Goal: Book appointment/travel/reservation

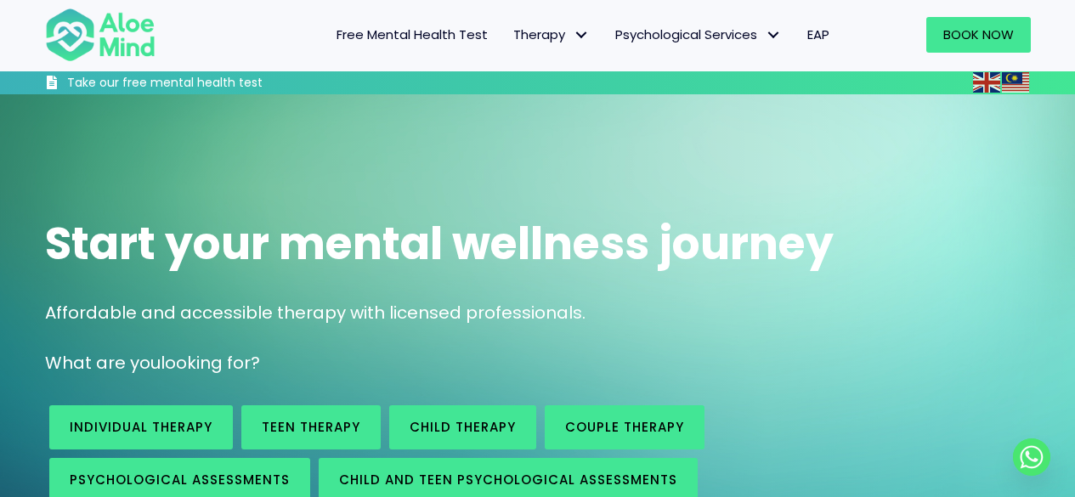
scroll to position [124, 0]
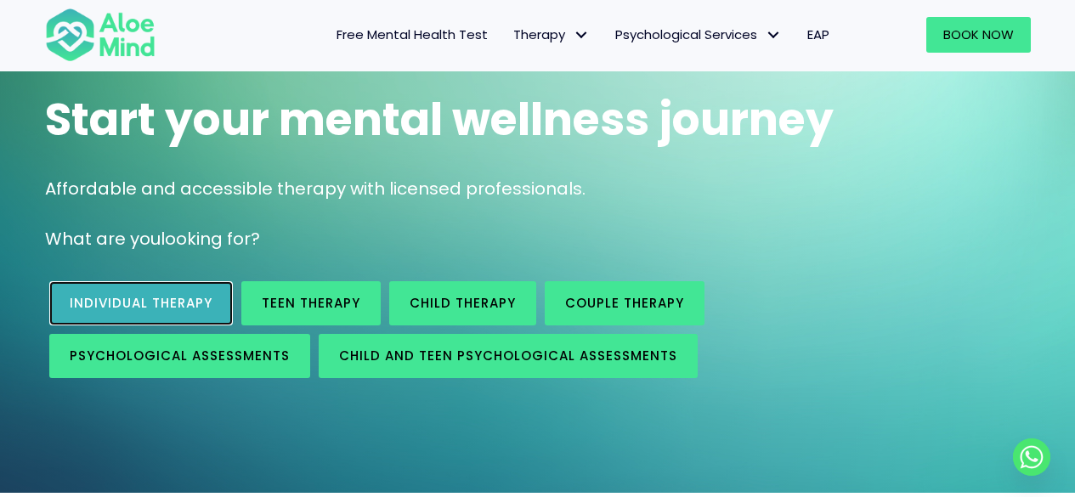
click at [199, 295] on span "Individual therapy" at bounding box center [141, 303] width 143 height 18
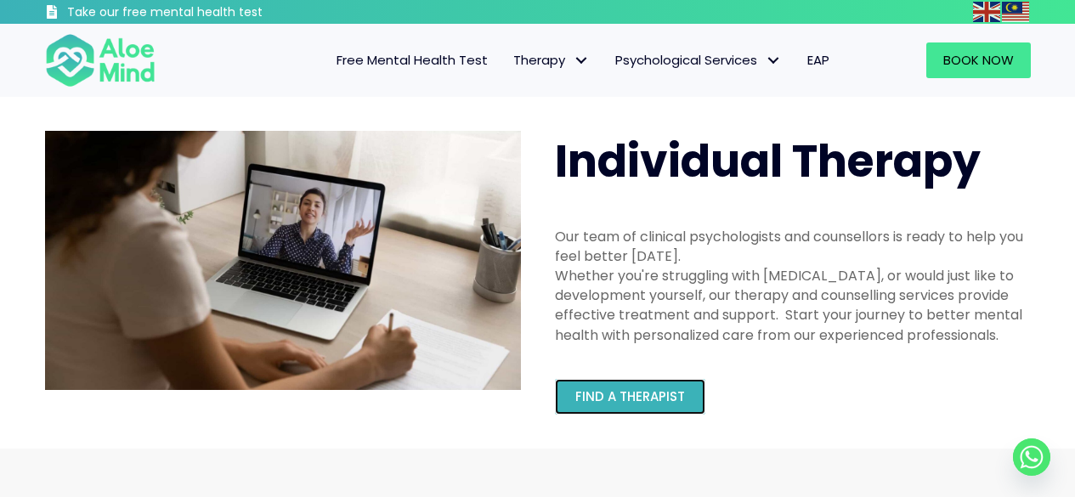
click at [655, 392] on span "Find a therapist" at bounding box center [630, 396] width 110 height 18
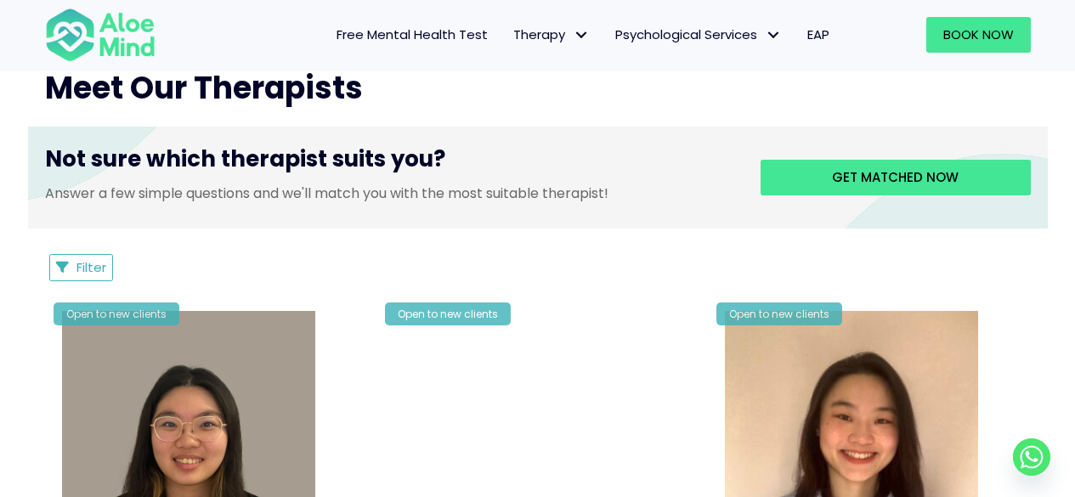
scroll to position [653, 0]
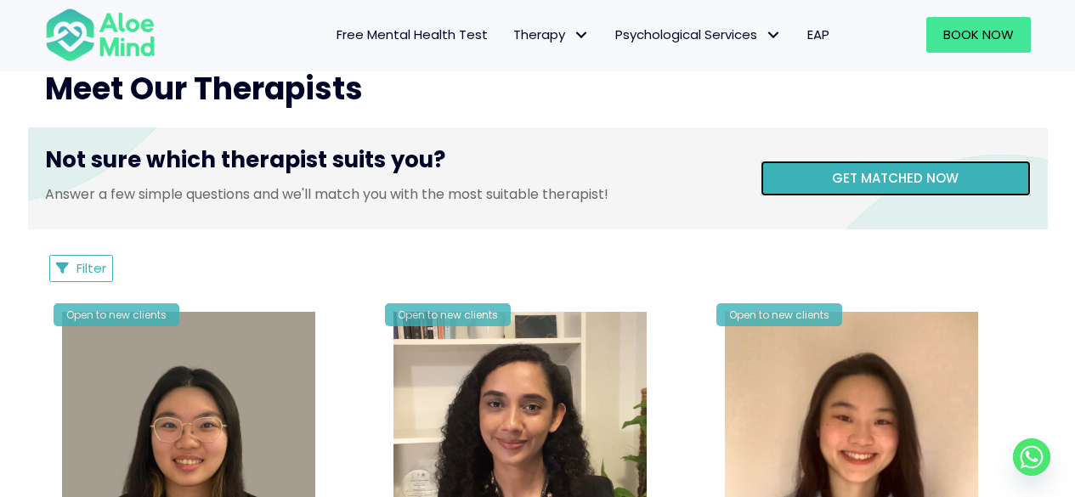
click at [867, 173] on span "Get matched now" at bounding box center [895, 178] width 127 height 18
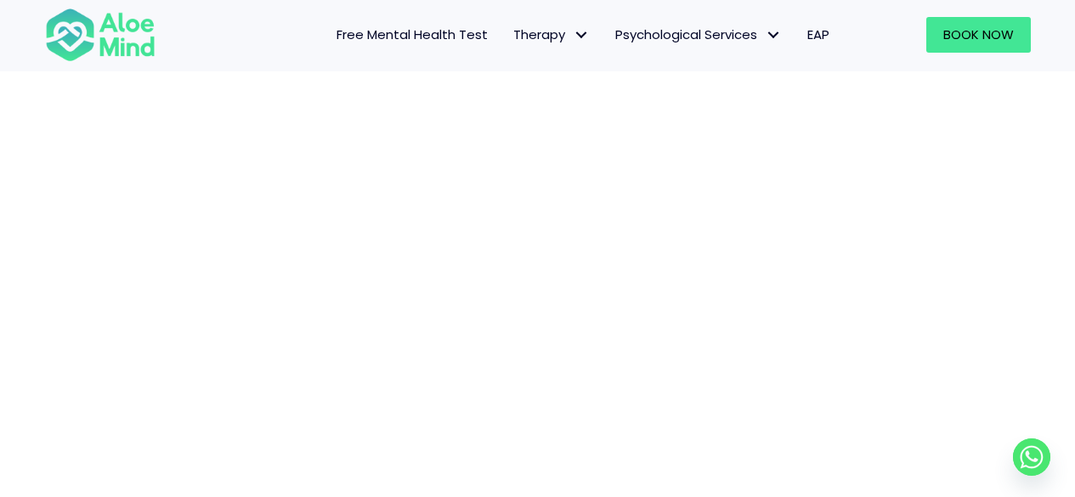
scroll to position [274, 0]
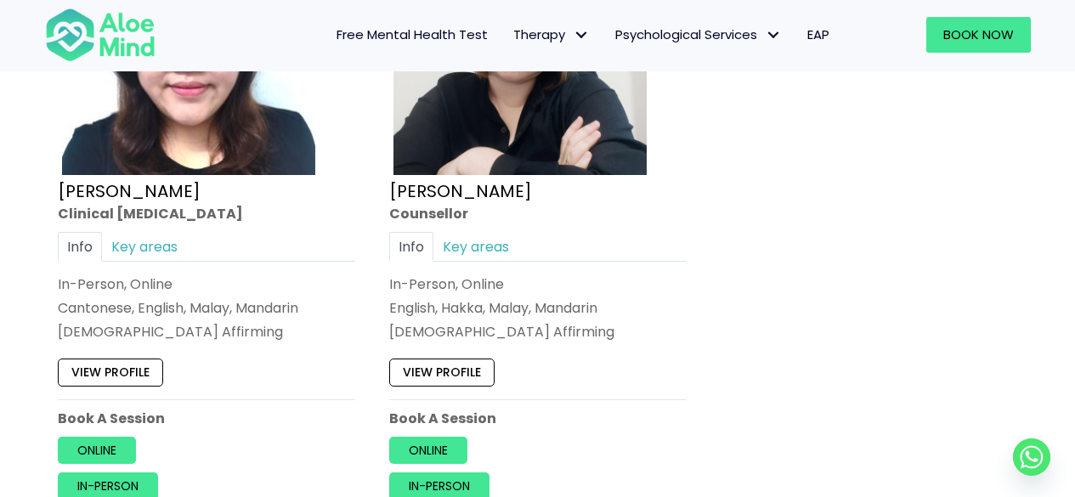
scroll to position [3099, 0]
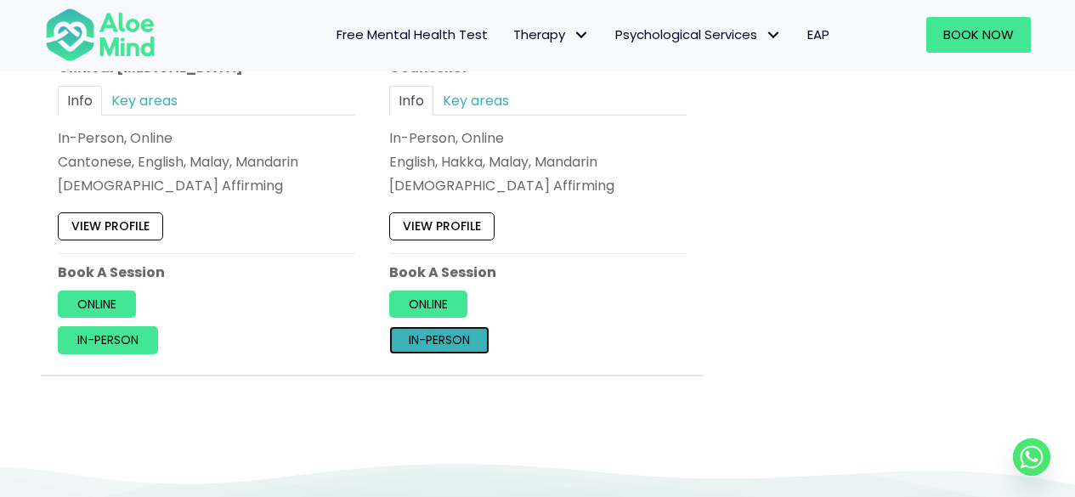
click at [460, 347] on link "In-person" at bounding box center [439, 339] width 100 height 27
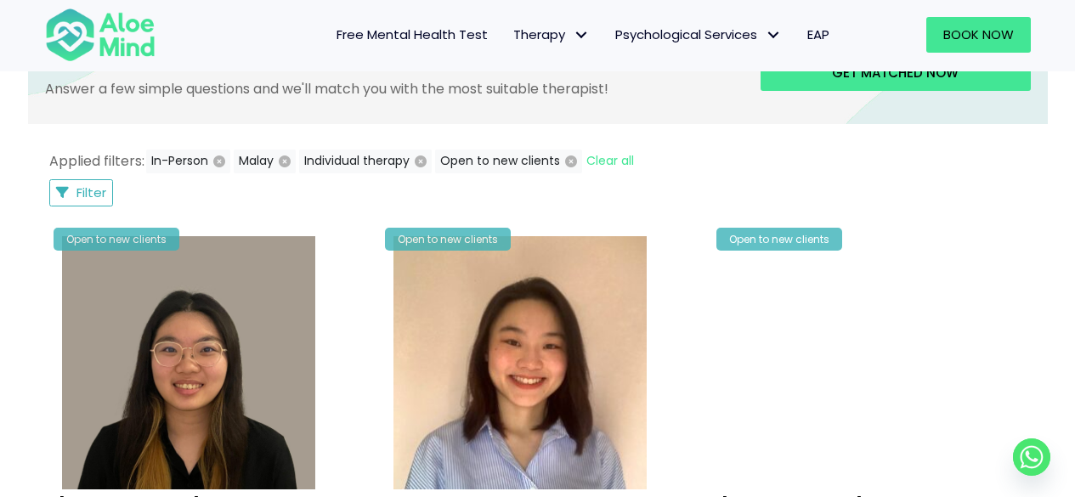
scroll to position [758, 0]
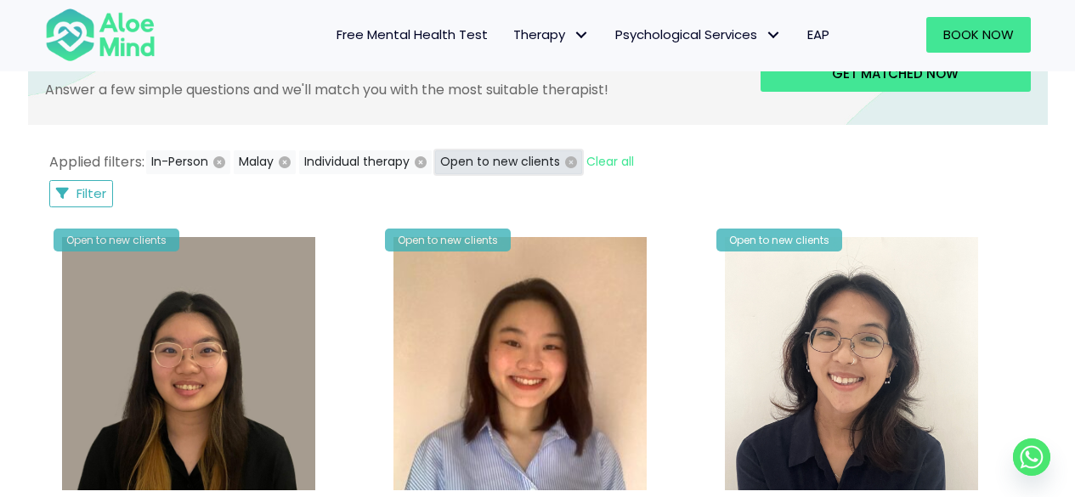
click at [572, 161] on icon "button" at bounding box center [571, 162] width 12 height 12
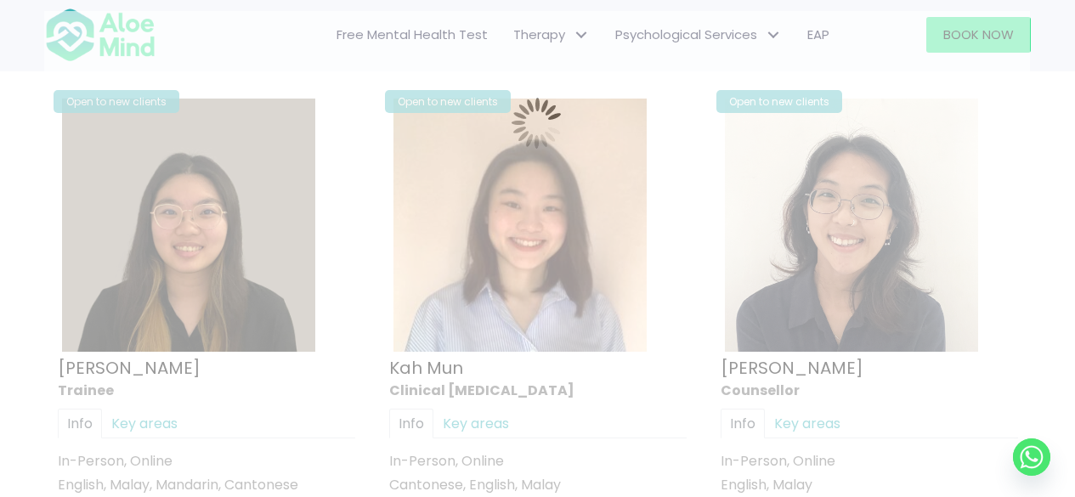
scroll to position [908, 0]
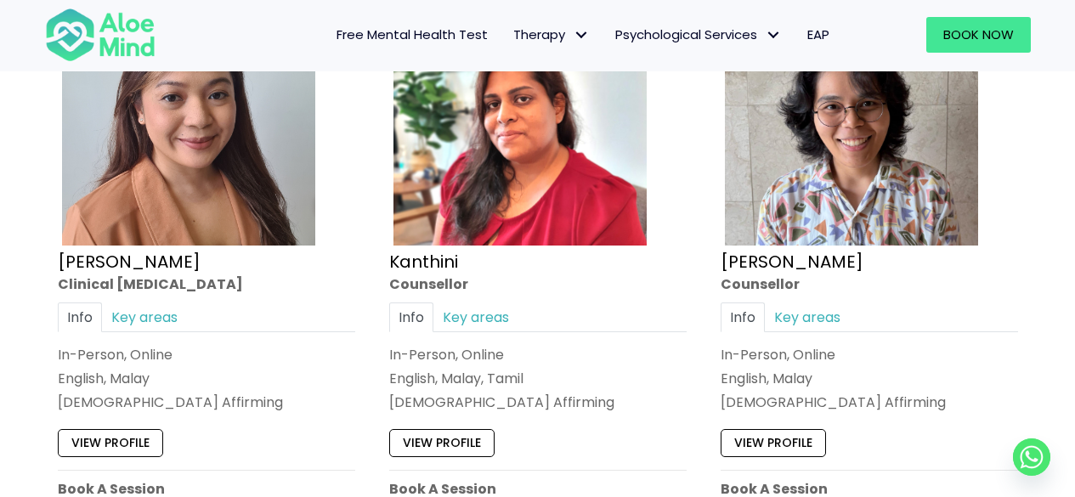
scroll to position [1629, 0]
click at [512, 326] on link "Key areas" at bounding box center [475, 318] width 85 height 30
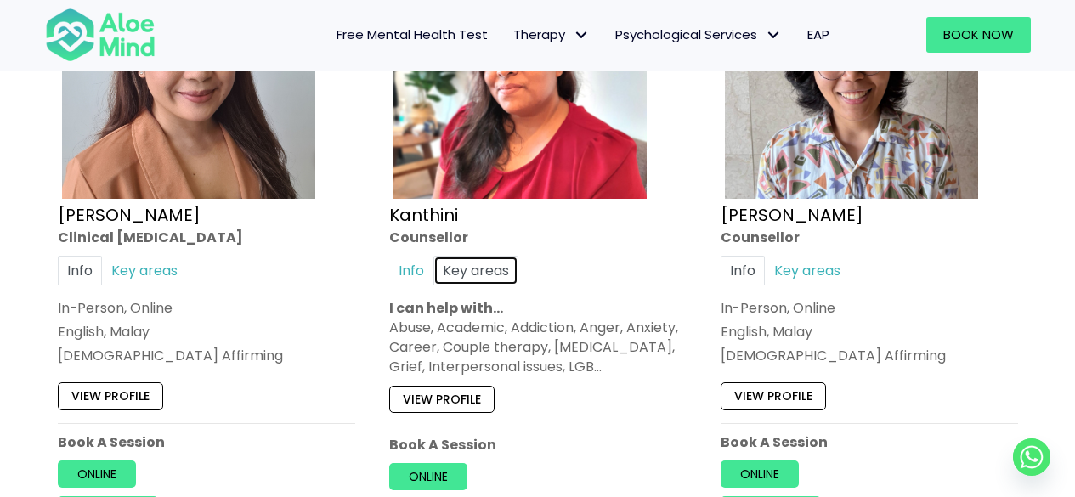
scroll to position [1677, 0]
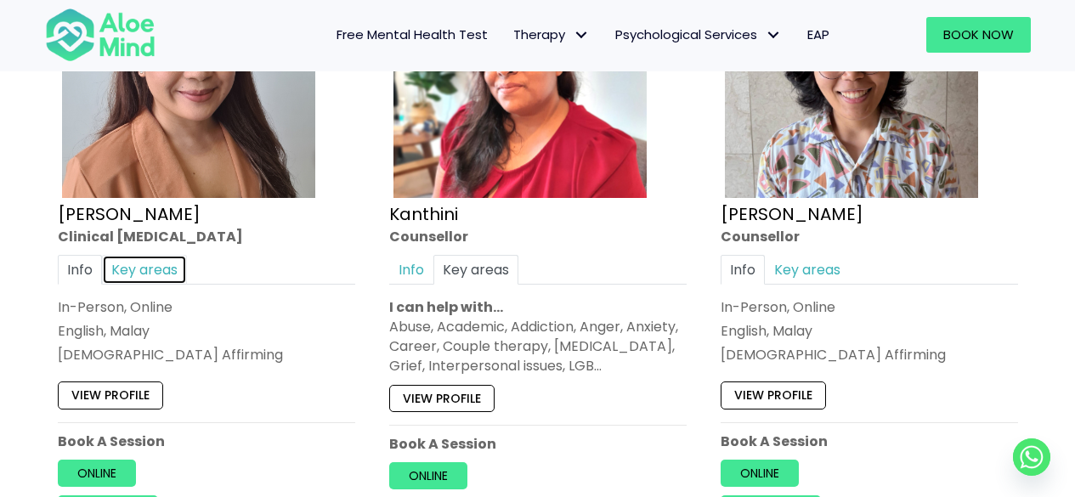
click at [169, 269] on link "Key areas" at bounding box center [144, 270] width 85 height 30
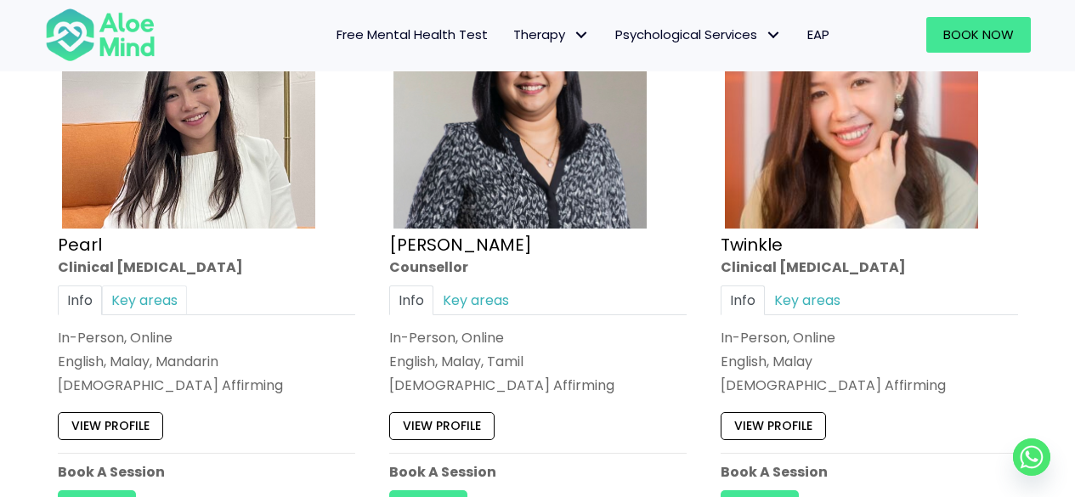
scroll to position [2279, 0]
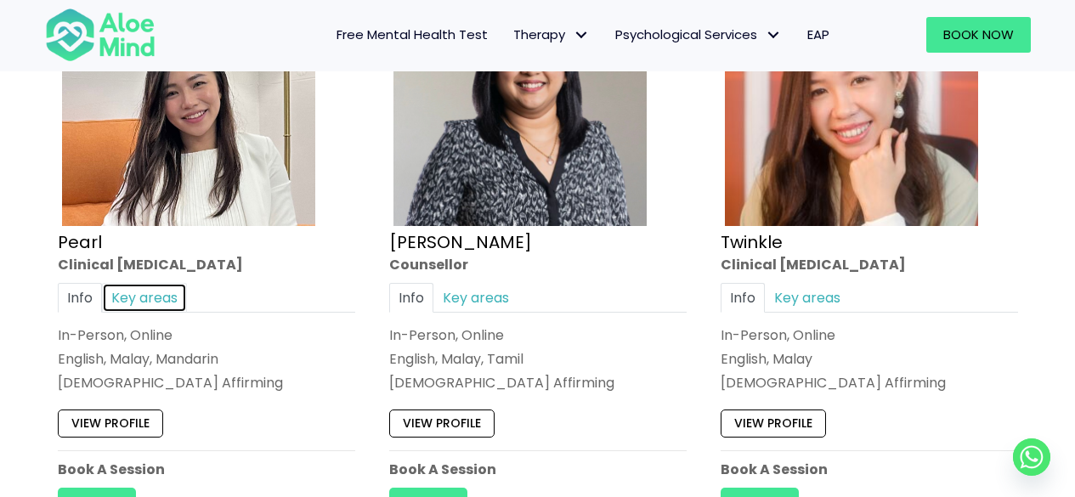
click at [157, 293] on link "Key areas" at bounding box center [144, 297] width 85 height 30
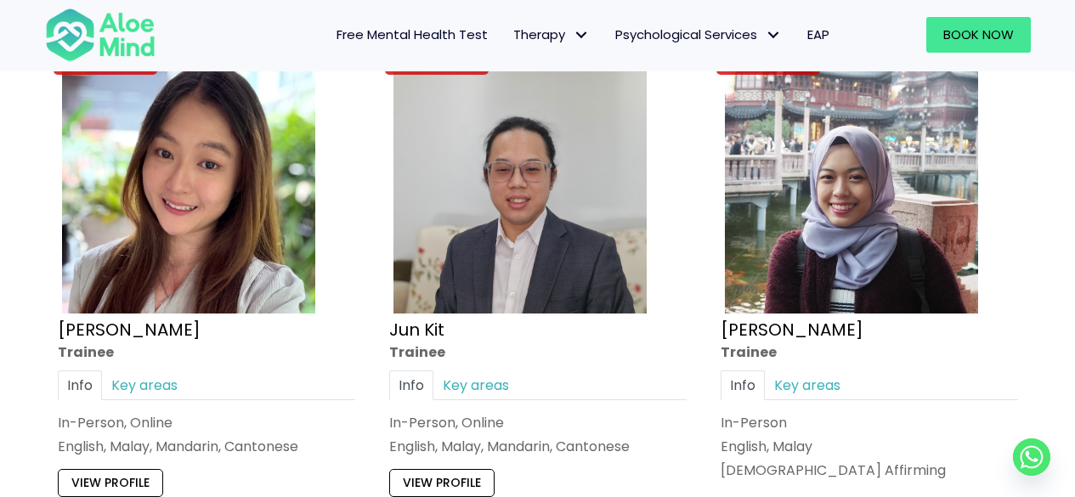
scroll to position [3461, 0]
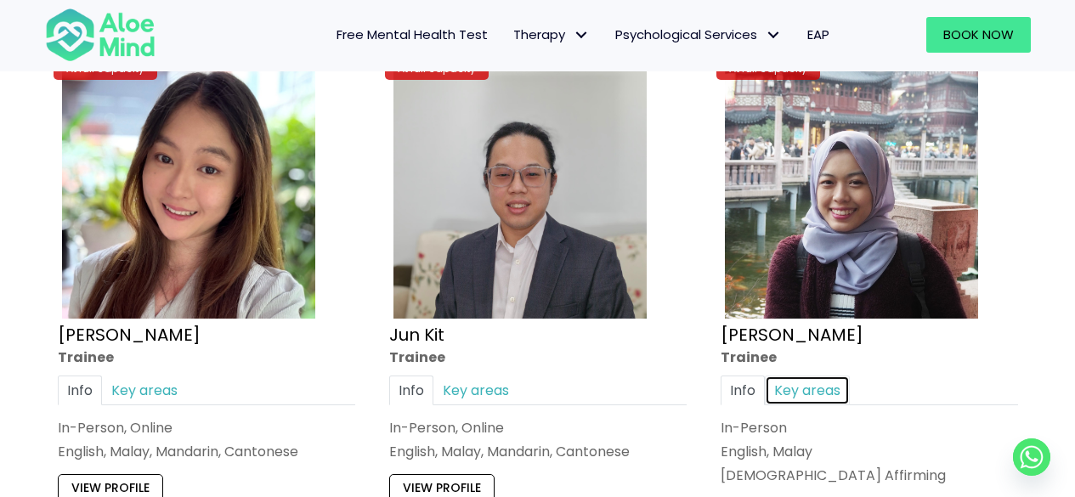
click at [792, 387] on link "Key areas" at bounding box center [807, 391] width 85 height 30
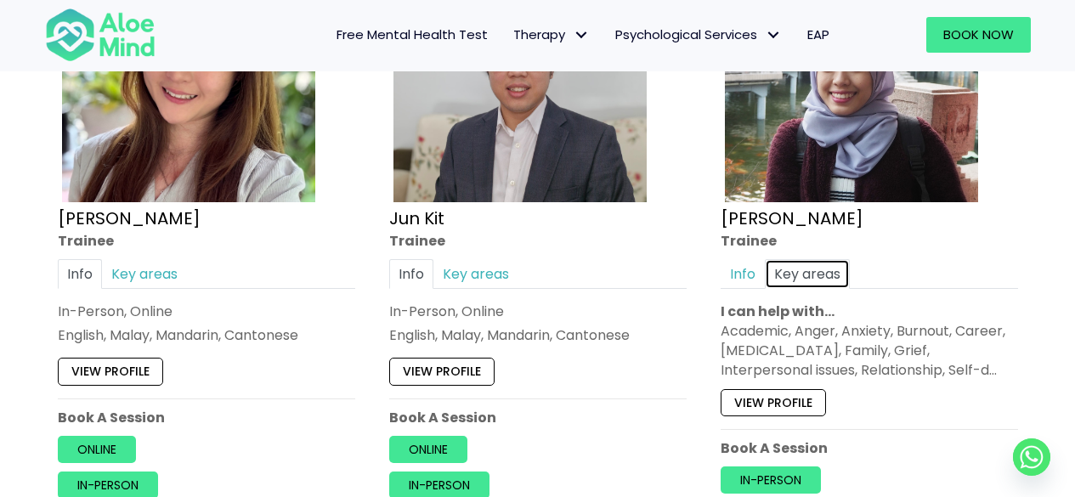
scroll to position [3580, 0]
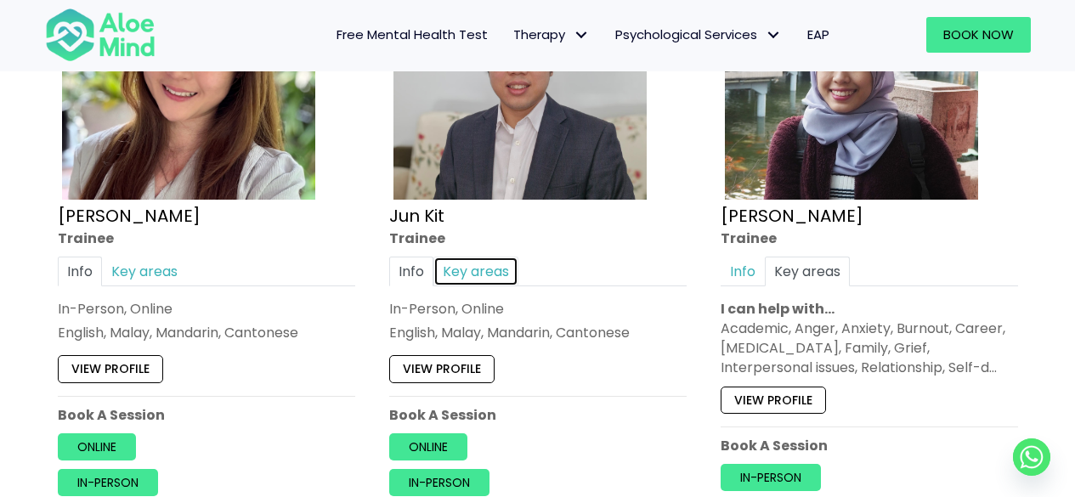
click at [486, 269] on link "Key areas" at bounding box center [475, 272] width 85 height 30
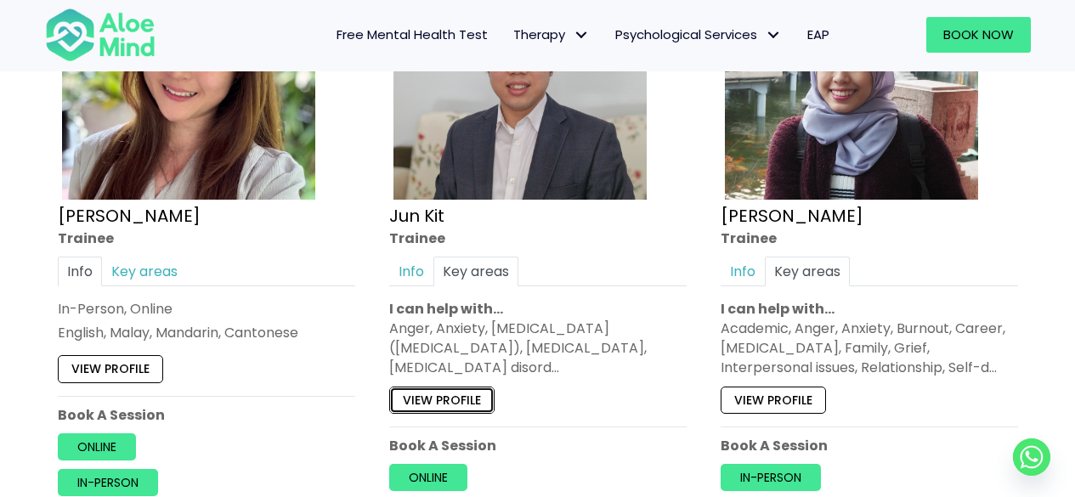
click at [484, 398] on link "View profile" at bounding box center [441, 400] width 105 height 27
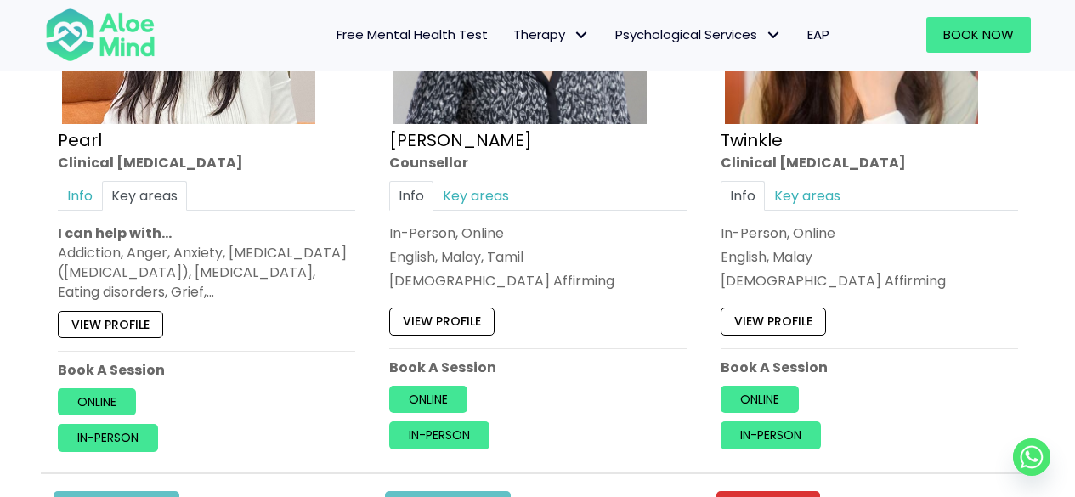
scroll to position [2381, 0]
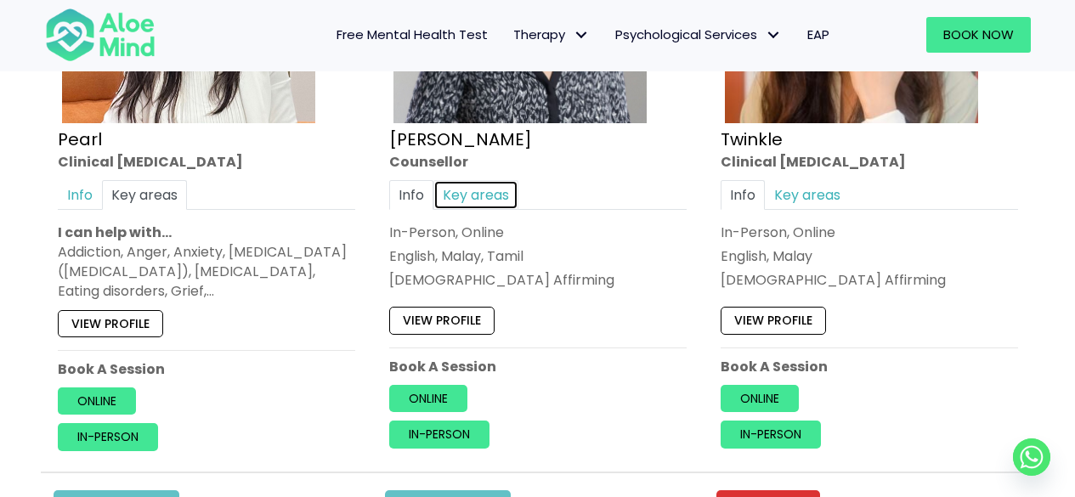
click at [489, 201] on link "Key areas" at bounding box center [475, 194] width 85 height 30
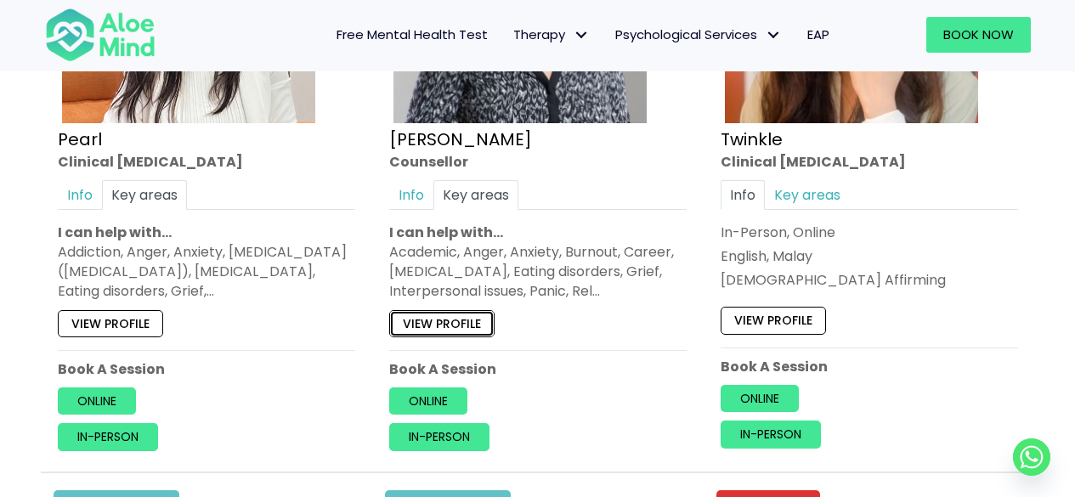
click at [448, 322] on link "View profile" at bounding box center [441, 322] width 105 height 27
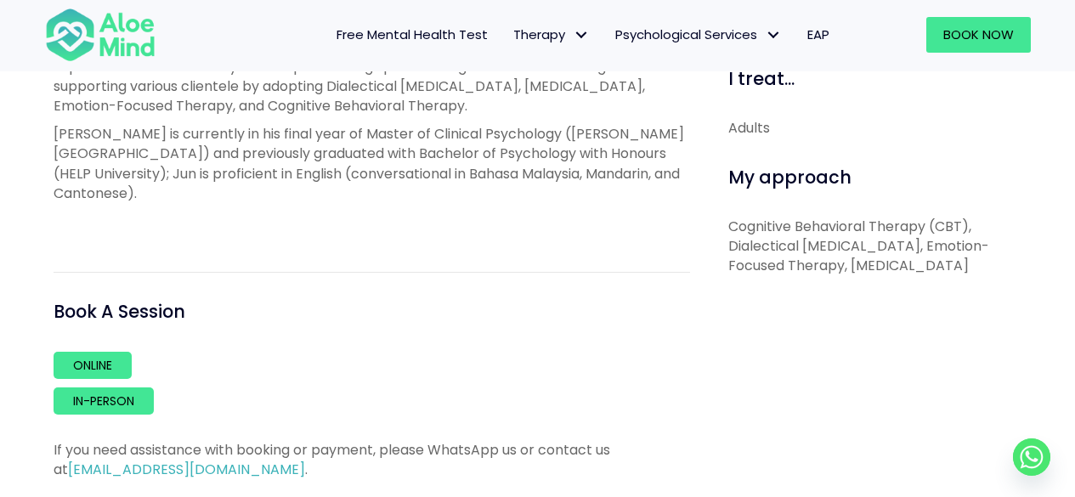
scroll to position [843, 0]
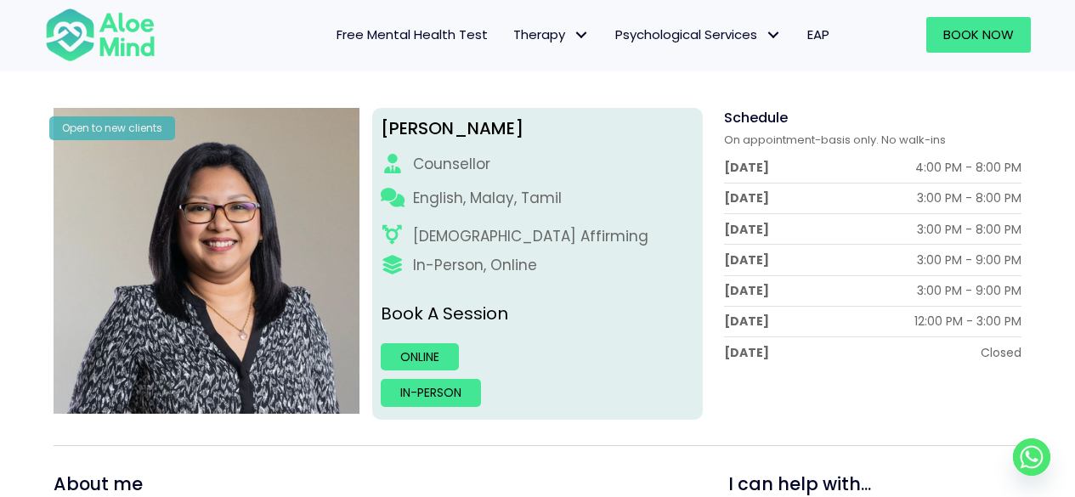
scroll to position [206, 0]
